Goal: Understand process/instructions

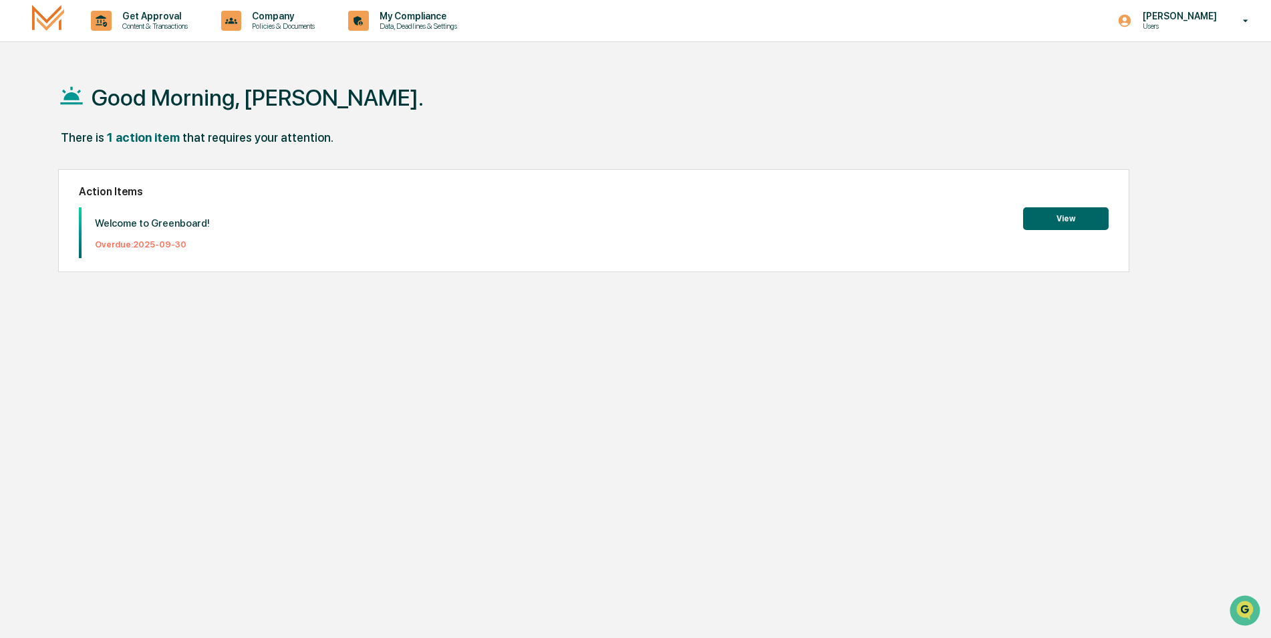
click at [1065, 220] on button "View" at bounding box center [1066, 218] width 86 height 23
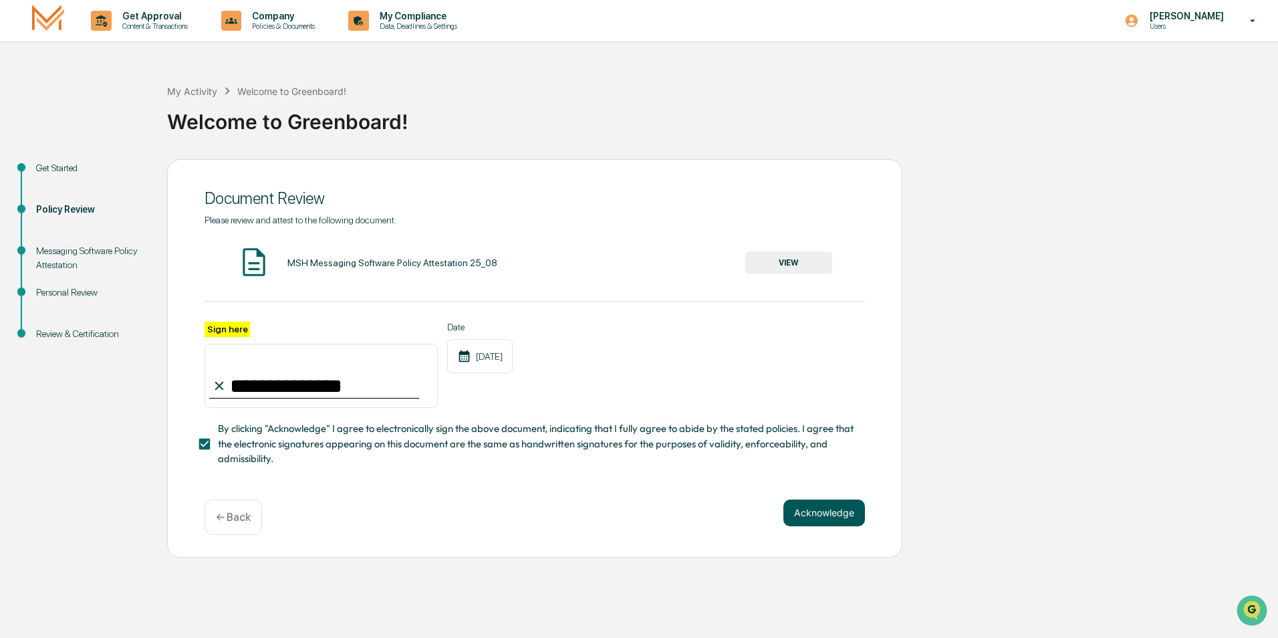
click at [839, 511] on button "Acknowledge" at bounding box center [824, 512] width 82 height 27
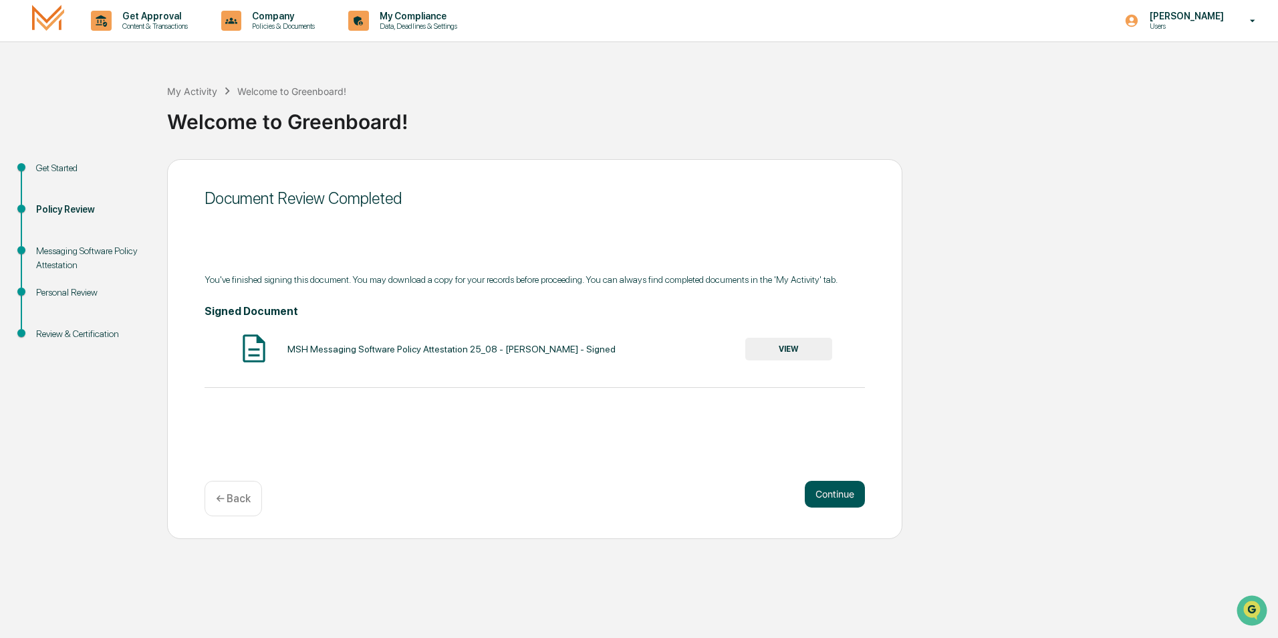
click at [845, 493] on button "Continue" at bounding box center [835, 493] width 60 height 27
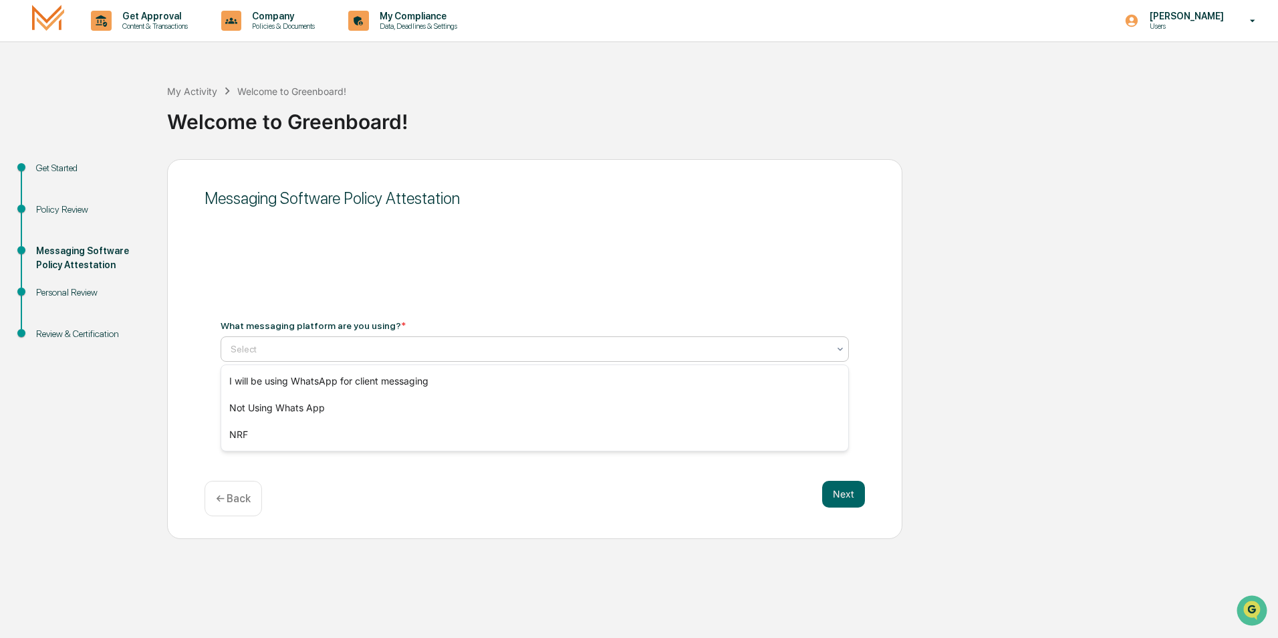
click at [636, 350] on div at bounding box center [529, 348] width 597 height 13
click at [463, 407] on div "Not Using Whats App" at bounding box center [534, 407] width 627 height 27
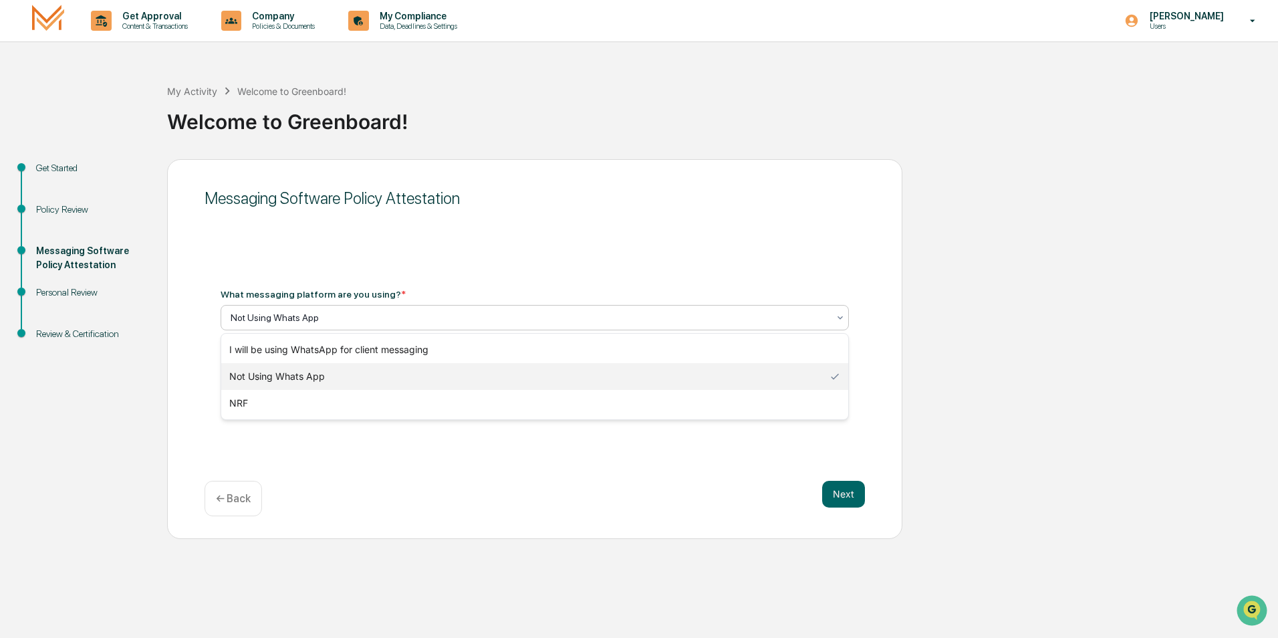
click at [839, 317] on icon at bounding box center [840, 317] width 11 height 11
click at [306, 406] on div "NRF" at bounding box center [534, 403] width 627 height 27
